Goal: Information Seeking & Learning: Learn about a topic

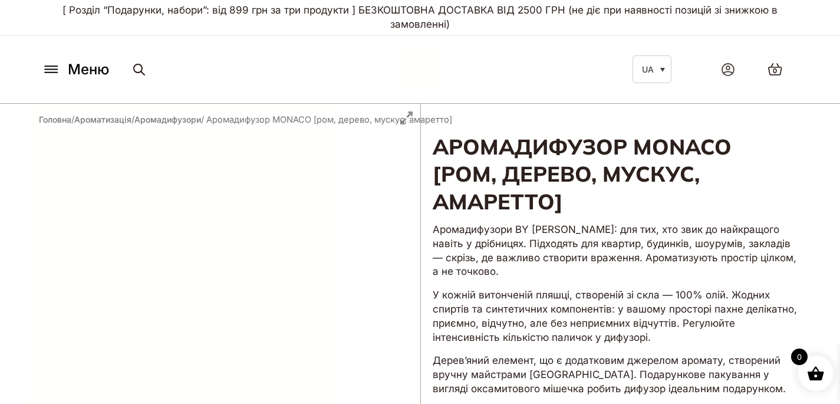
click at [51, 71] on icon at bounding box center [51, 69] width 19 height 12
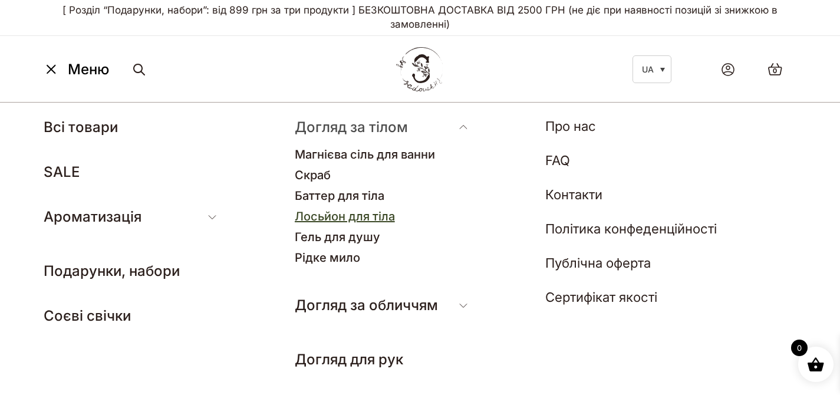
click at [338, 216] on link "Лосьйон для тіла" at bounding box center [345, 216] width 100 height 14
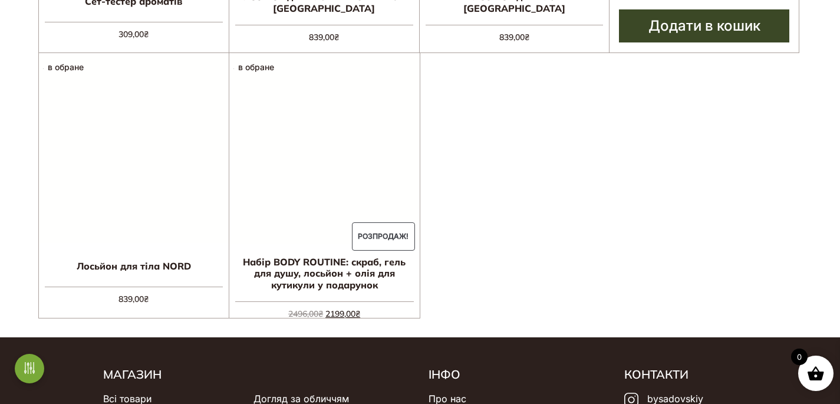
scroll to position [475, 0]
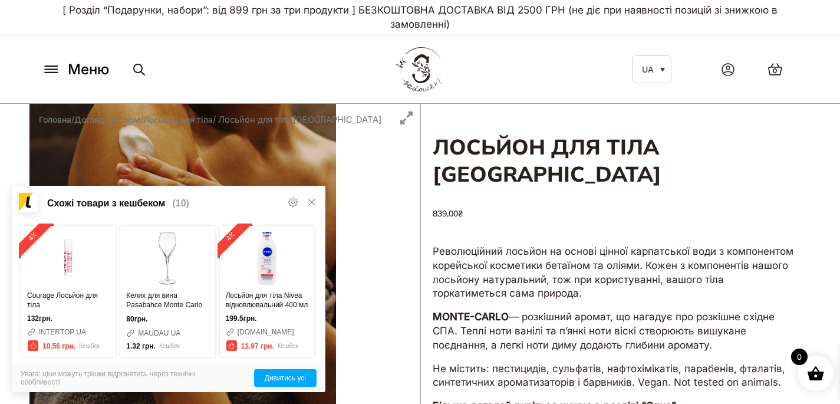
click at [311, 202] on icon at bounding box center [311, 202] width 7 height 7
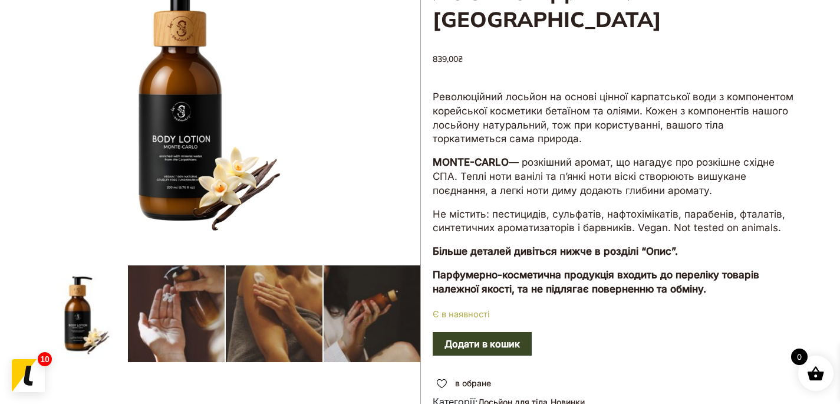
scroll to position [162, 0]
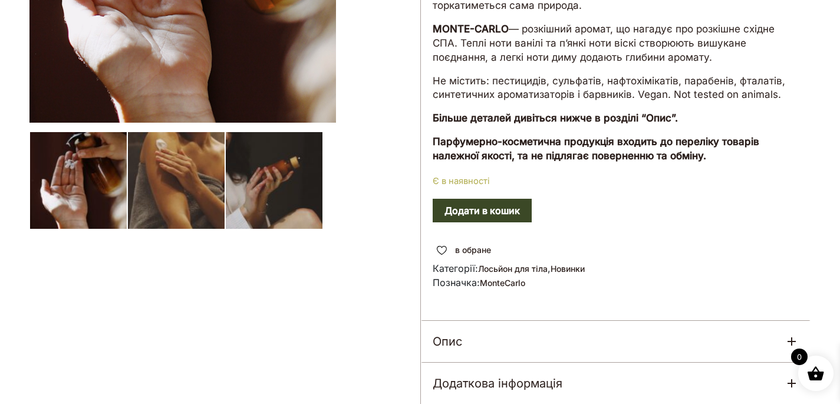
scroll to position [364, 0]
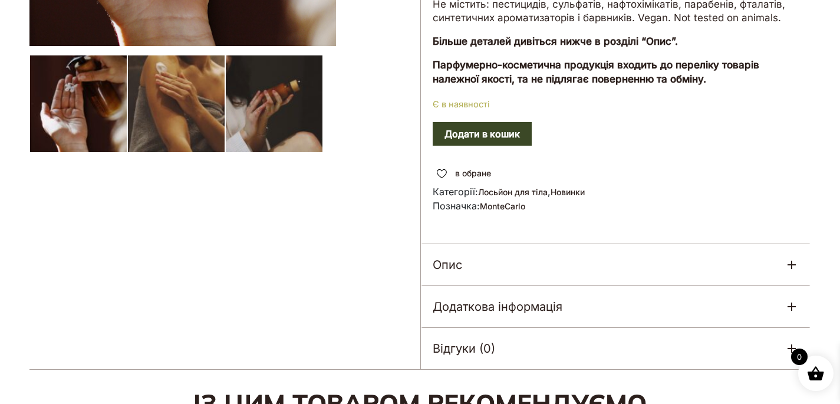
click at [524, 269] on div "Опис" at bounding box center [616, 264] width 390 height 41
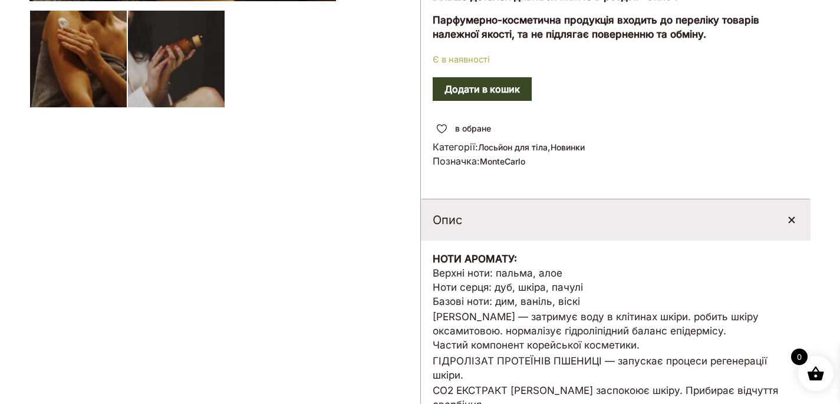
scroll to position [455, 0]
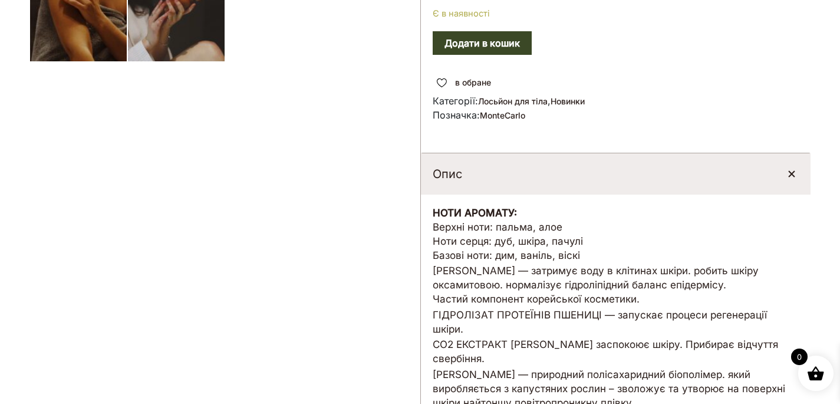
click at [530, 179] on div "Опис" at bounding box center [616, 173] width 390 height 41
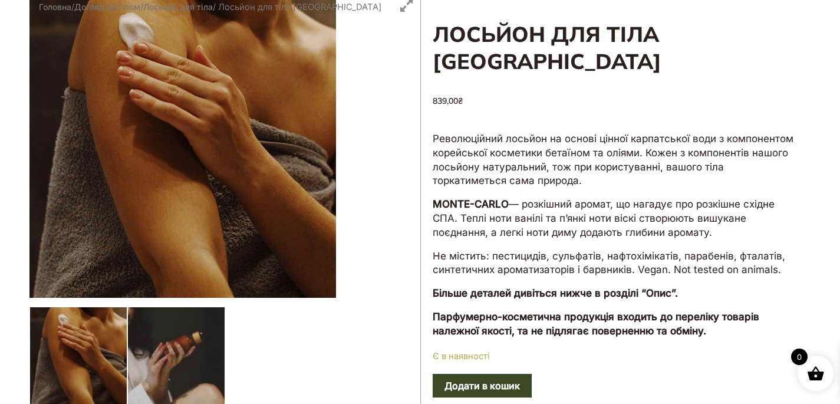
scroll to position [192, 0]
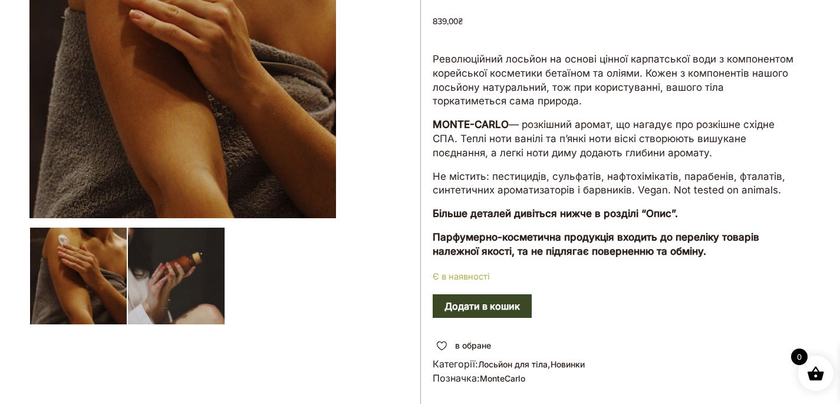
click at [167, 252] on div at bounding box center [224, 227] width 391 height 631
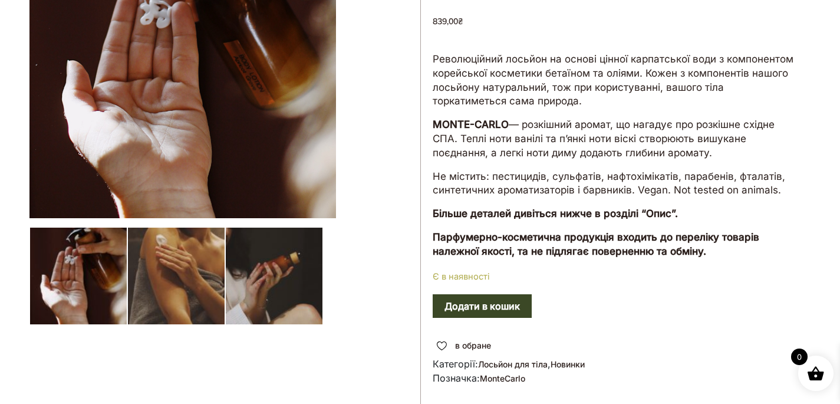
click at [64, 287] on div at bounding box center [224, 227] width 391 height 631
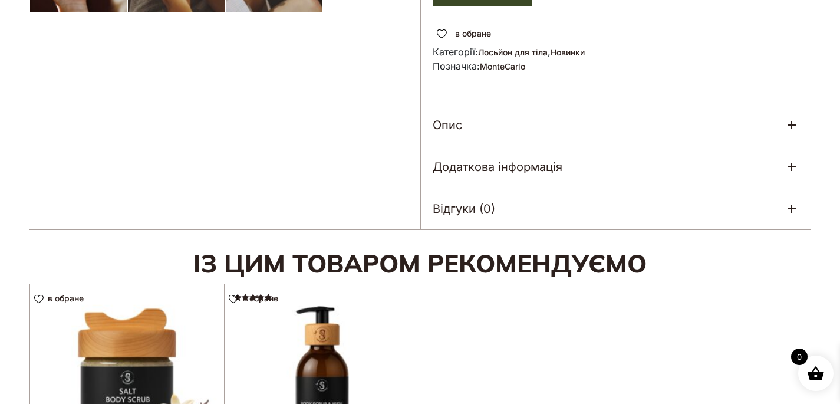
scroll to position [512, 0]
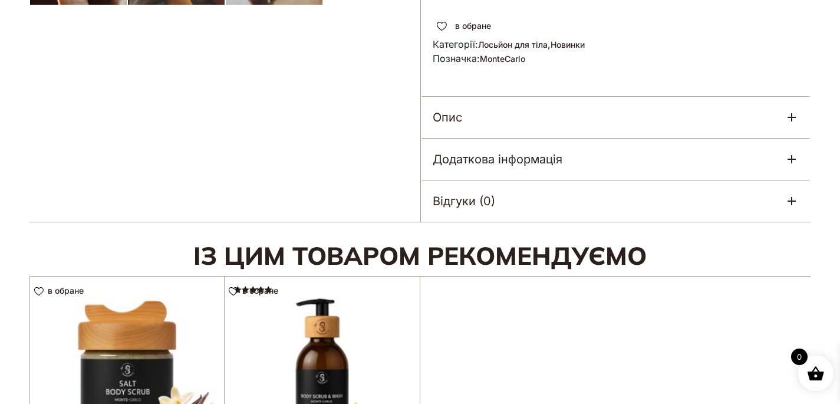
click at [537, 120] on div "Опис" at bounding box center [616, 117] width 390 height 41
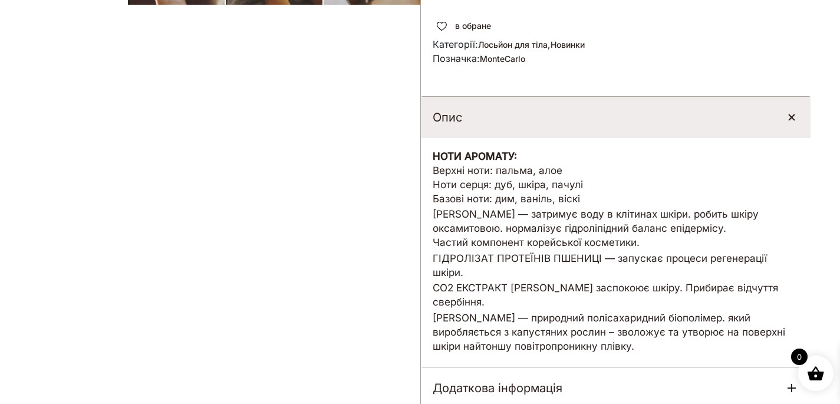
click at [537, 120] on div "Опис" at bounding box center [616, 117] width 390 height 41
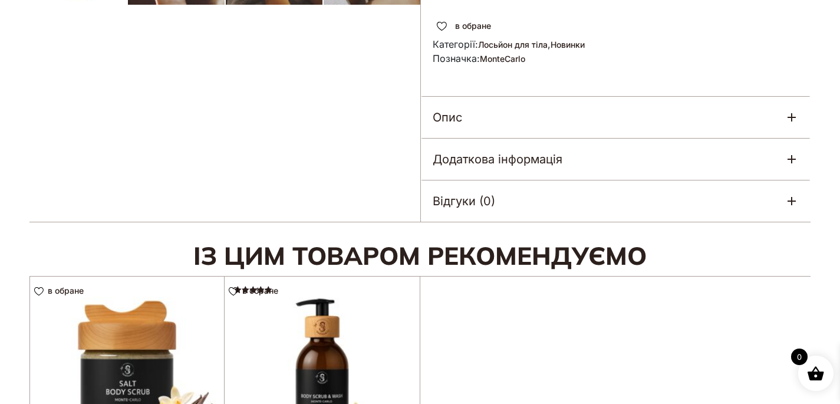
click at [537, 166] on h5 "Додаткова інформація" at bounding box center [498, 159] width 130 height 18
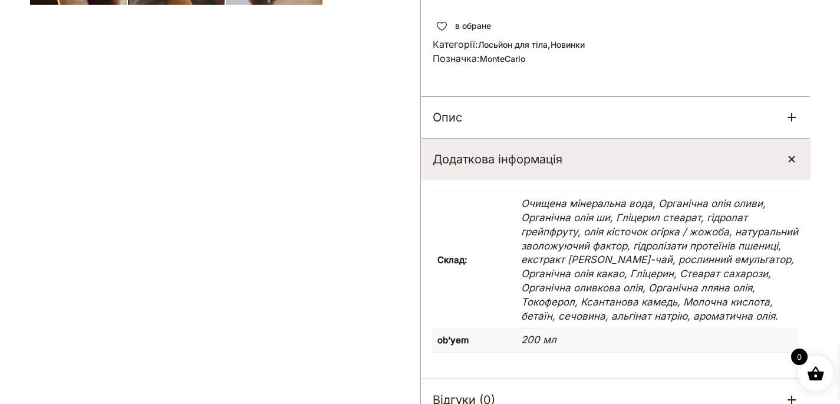
click at [554, 163] on h5 "Додаткова інформація" at bounding box center [498, 159] width 130 height 18
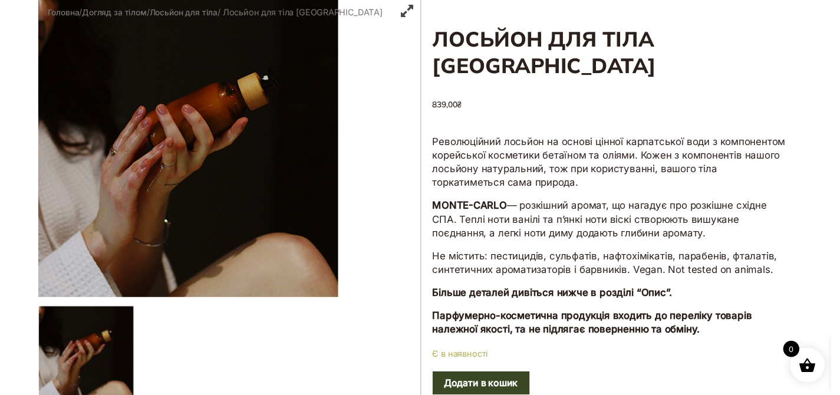
scroll to position [0, 0]
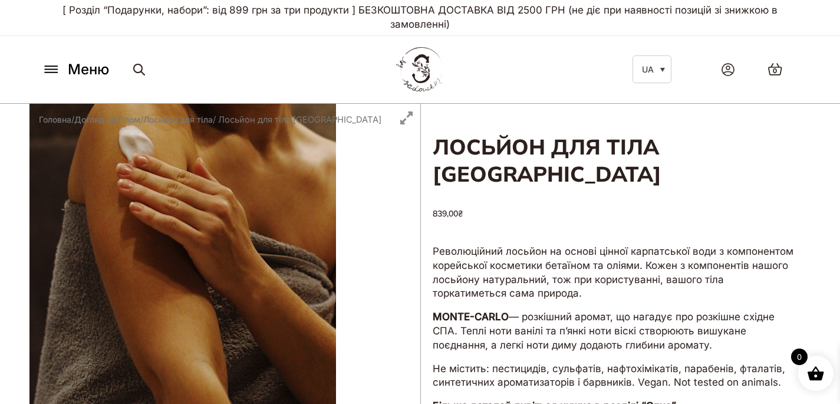
click at [54, 64] on icon at bounding box center [51, 69] width 19 height 12
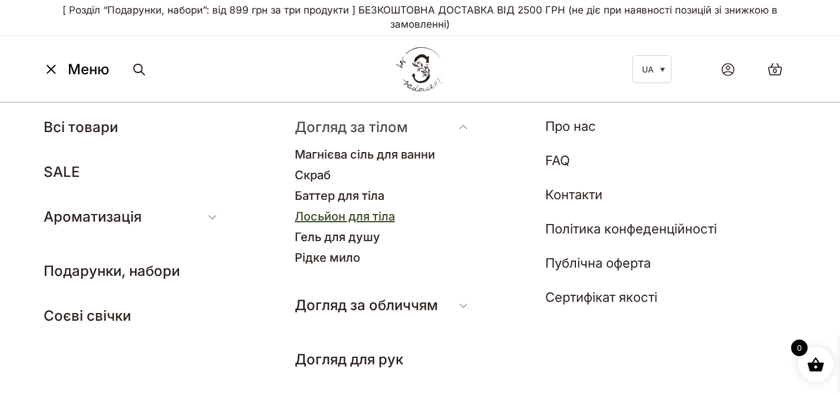
click at [358, 216] on link "Лосьйон для тіла" at bounding box center [345, 216] width 100 height 14
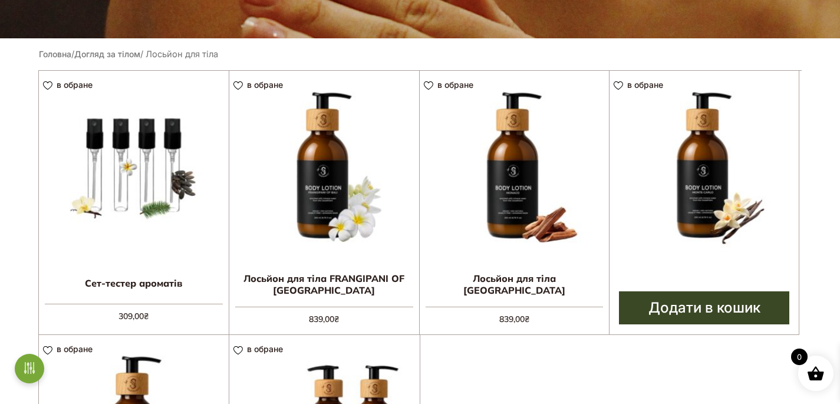
scroll to position [300, 0]
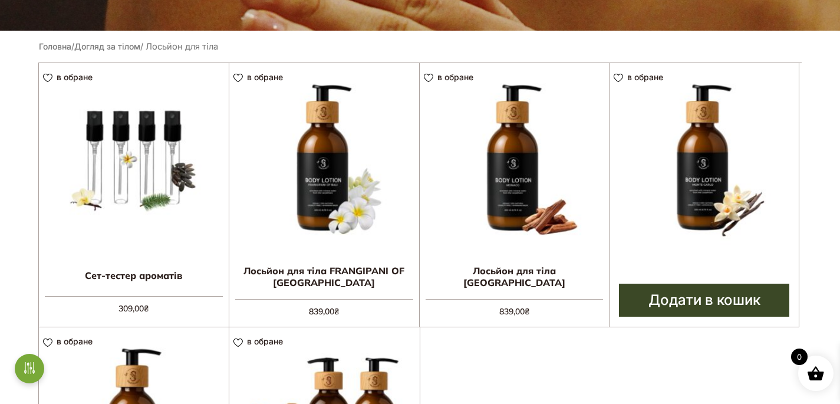
click at [708, 159] on img at bounding box center [704, 157] width 189 height 189
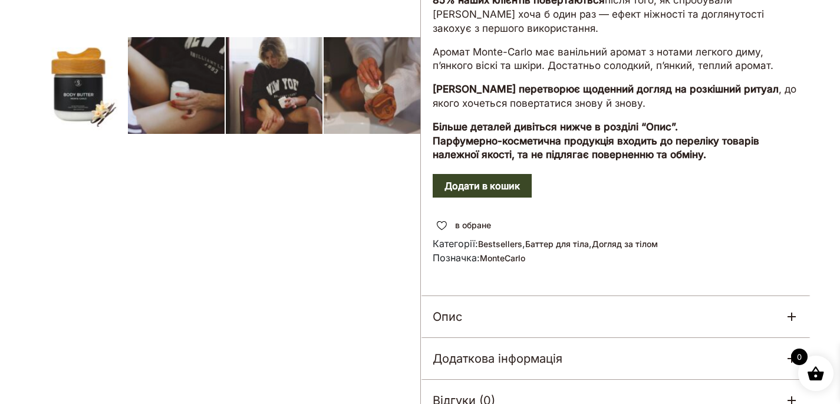
scroll to position [482, 0]
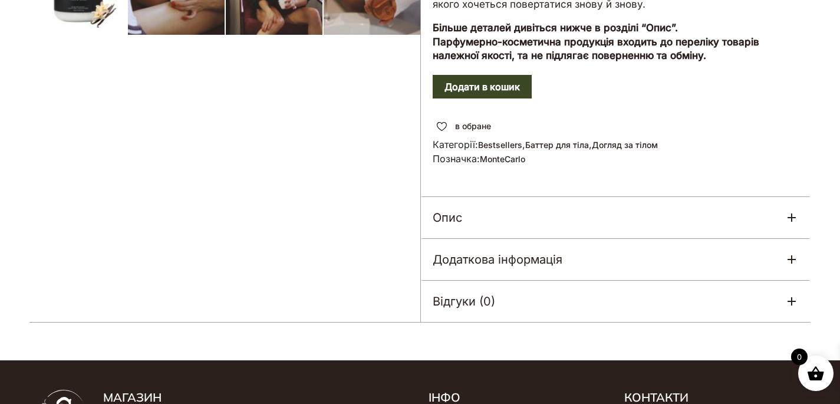
click at [597, 261] on div "Додаткова інформація" at bounding box center [616, 259] width 390 height 41
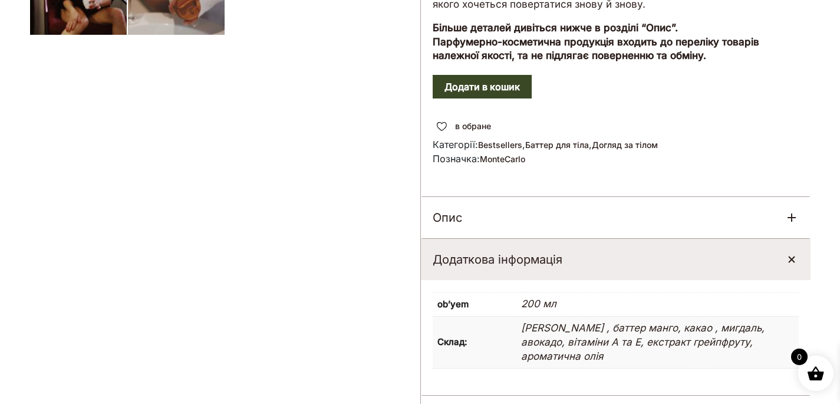
click at [616, 259] on div "Додаткова інформація" at bounding box center [616, 259] width 390 height 41
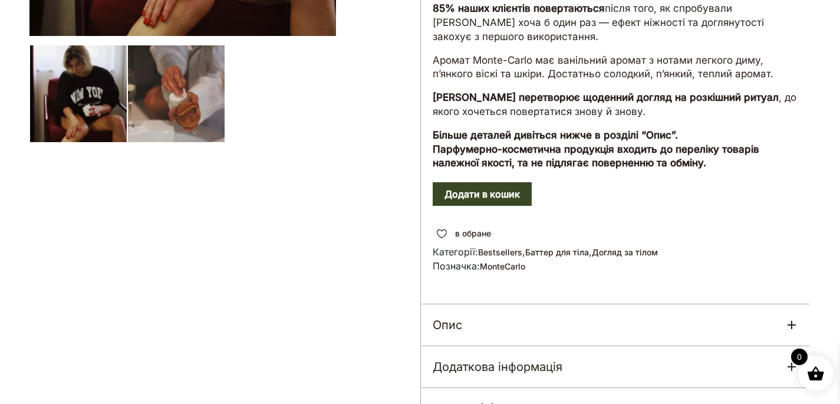
scroll to position [479, 0]
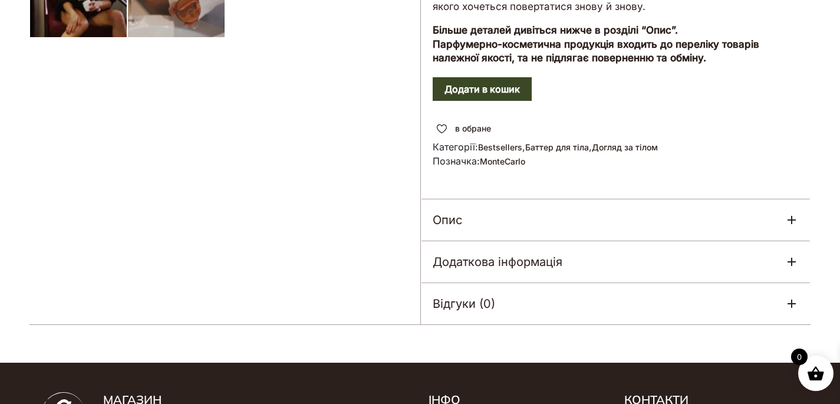
click at [538, 260] on h5 "Додаткова інформація" at bounding box center [498, 262] width 130 height 18
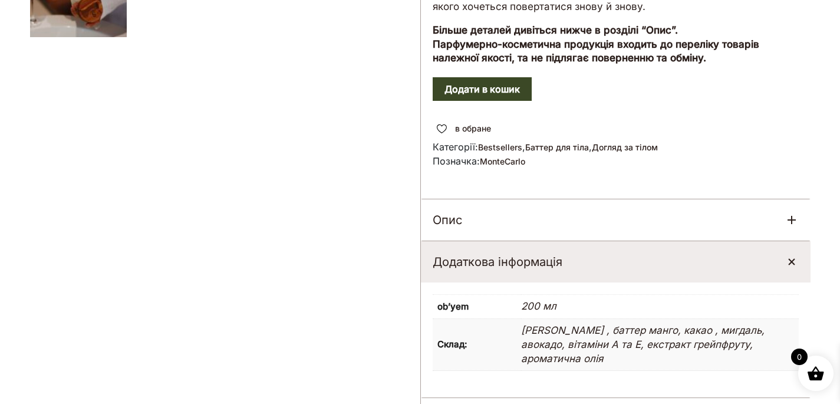
click at [538, 260] on h5 "Додаткова інформація" at bounding box center [498, 262] width 130 height 18
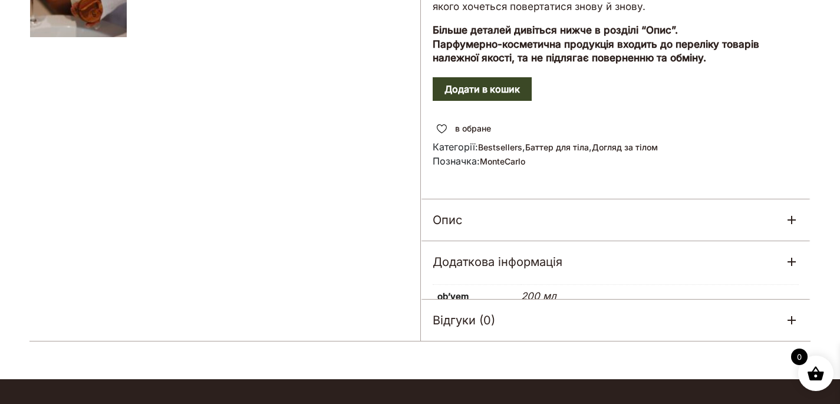
click at [543, 223] on div "Опис" at bounding box center [616, 219] width 390 height 41
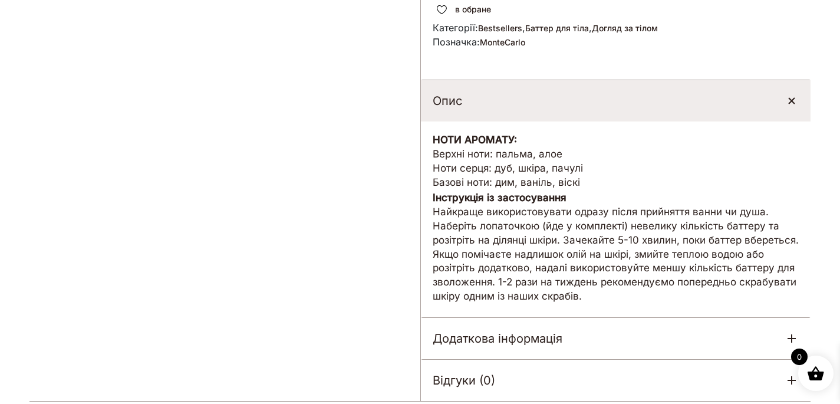
scroll to position [655, 0]
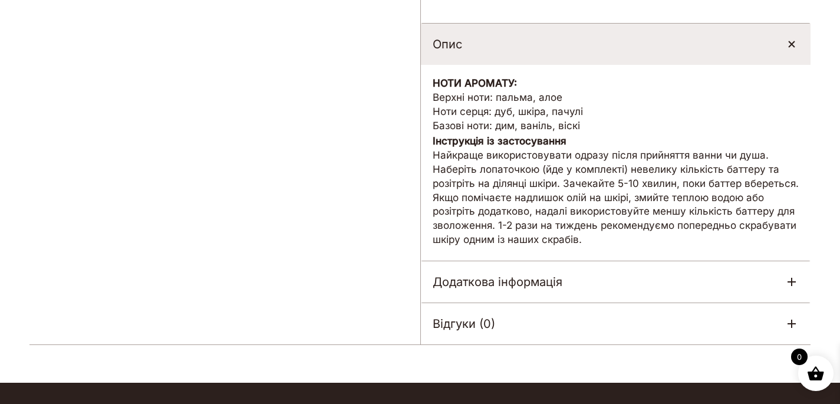
click at [501, 47] on div "Опис" at bounding box center [616, 44] width 390 height 41
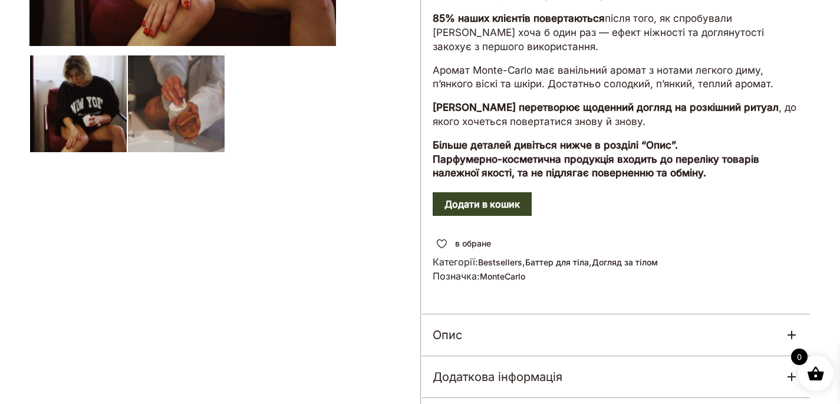
scroll to position [137, 0]
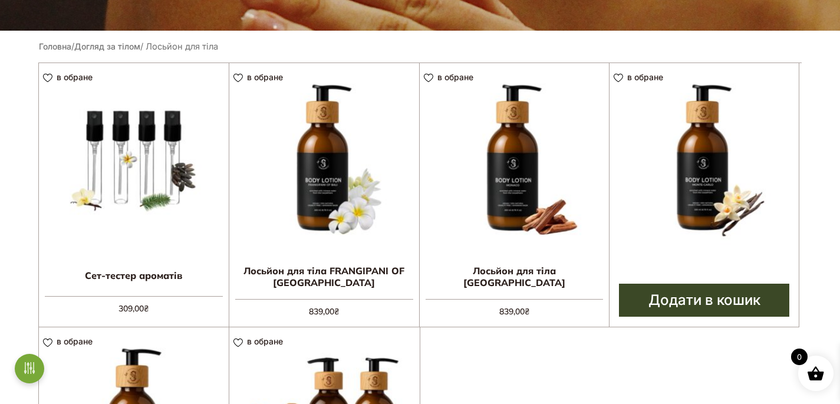
click at [702, 194] on img at bounding box center [704, 157] width 189 height 189
